Goal: Transaction & Acquisition: Purchase product/service

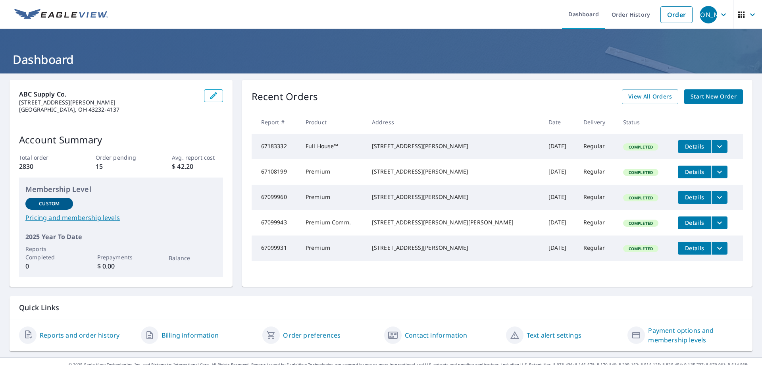
click at [704, 99] on span "Start New Order" at bounding box center [713, 97] width 46 height 10
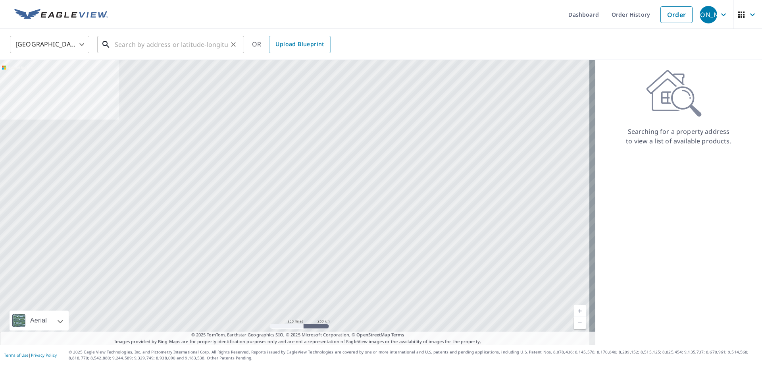
click at [131, 45] on input "text" at bounding box center [171, 44] width 113 height 22
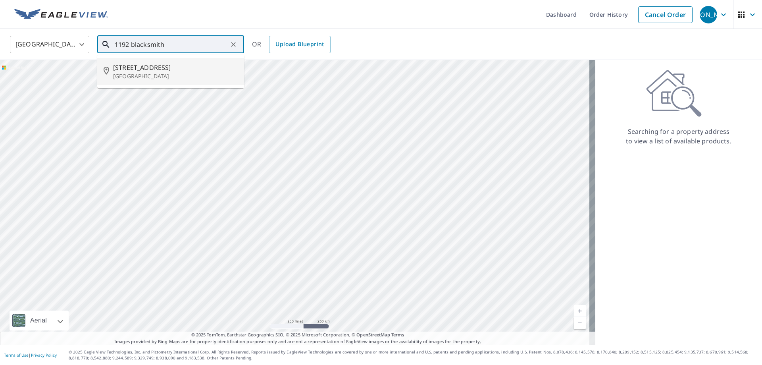
click at [141, 70] on span "[STREET_ADDRESS]" at bounding box center [175, 68] width 125 height 10
type input "[STREET_ADDRESS][PERSON_NAME]"
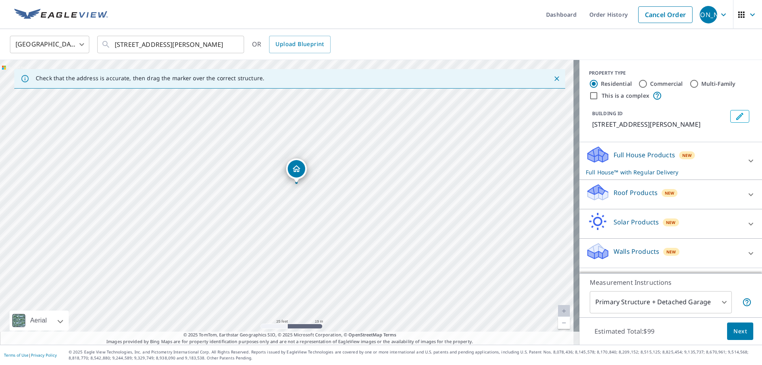
click at [617, 194] on p "Roof Products" at bounding box center [635, 193] width 44 height 10
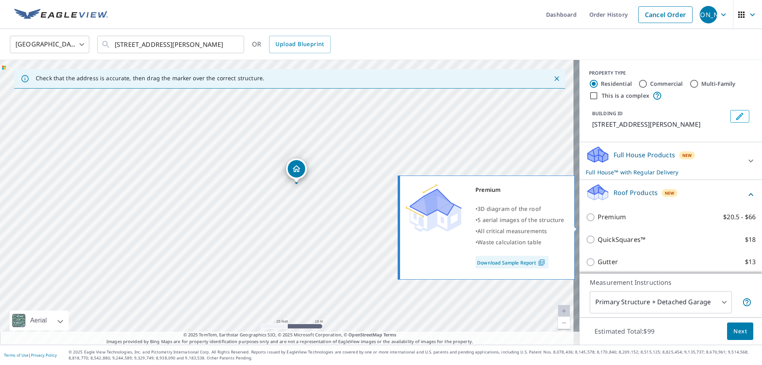
click at [604, 222] on p "Premium" at bounding box center [612, 217] width 28 height 10
click at [598, 222] on input "Premium $20.5 - $66" at bounding box center [592, 217] width 12 height 10
checkbox input "true"
checkbox input "false"
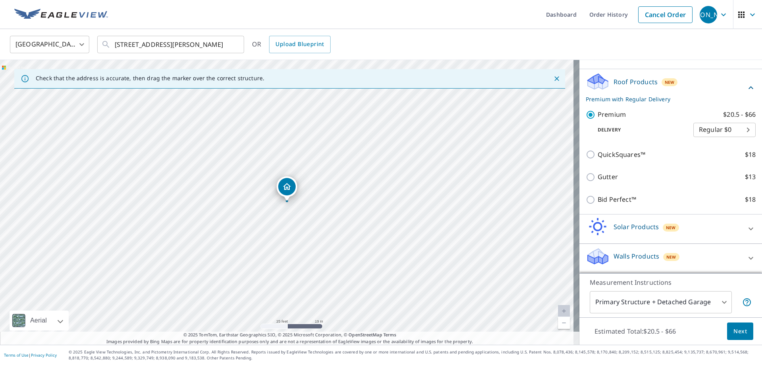
scroll to position [112, 0]
click at [733, 330] on span "Next" at bounding box center [739, 331] width 13 height 10
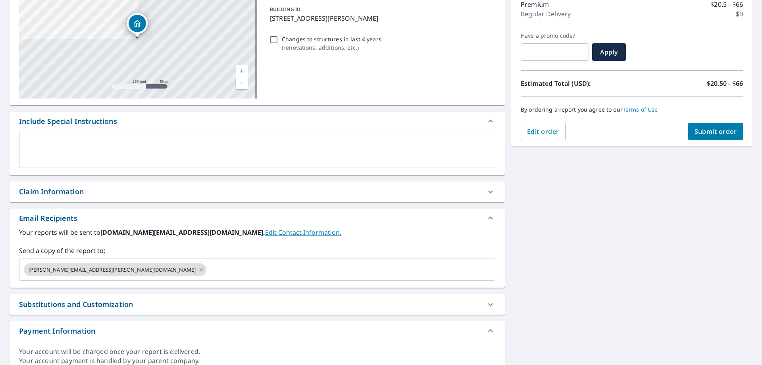
scroll to position [119, 0]
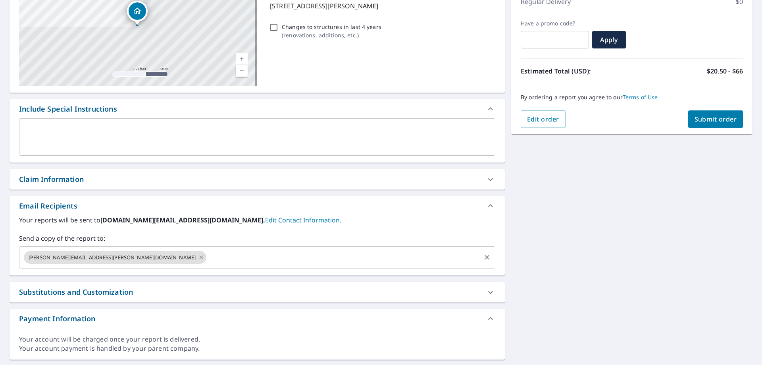
click at [198, 257] on icon at bounding box center [201, 257] width 6 height 9
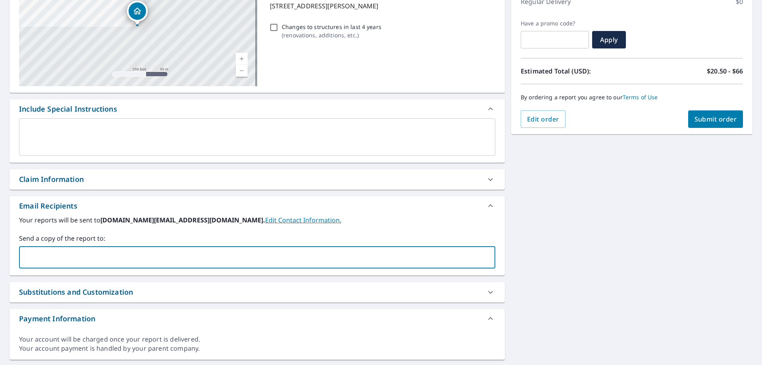
click at [110, 257] on input "text" at bounding box center [251, 257] width 457 height 15
type input "[PERSON_NAME][EMAIL_ADDRESS][PERSON_NAME][DOMAIN_NAME]"
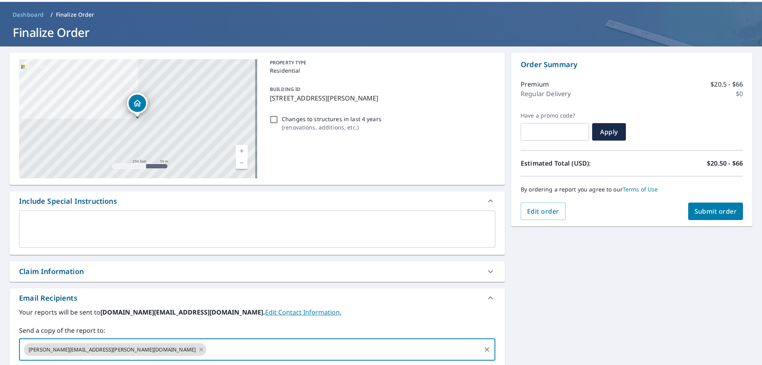
scroll to position [40, 0]
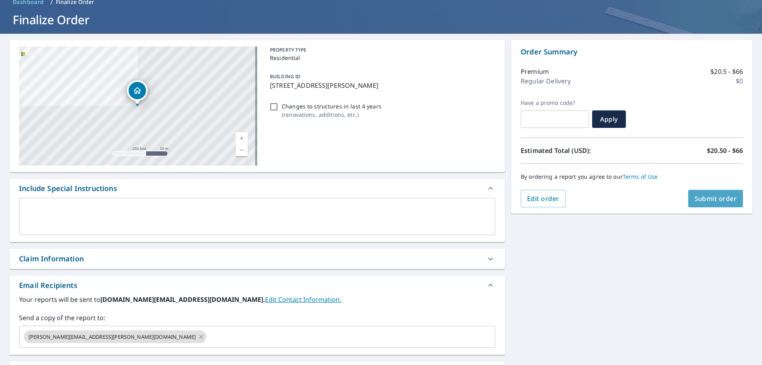
click at [697, 198] on span "Submit order" at bounding box center [715, 198] width 42 height 9
